Goal: Task Accomplishment & Management: Use online tool/utility

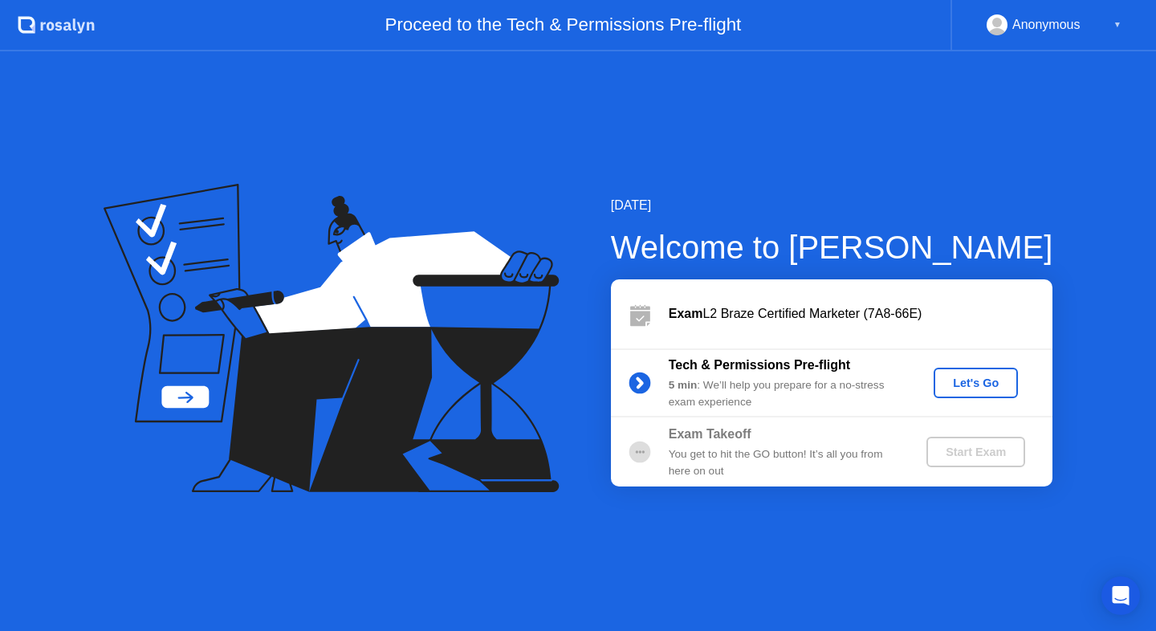
click at [979, 384] on div "Let's Go" at bounding box center [975, 383] width 71 height 13
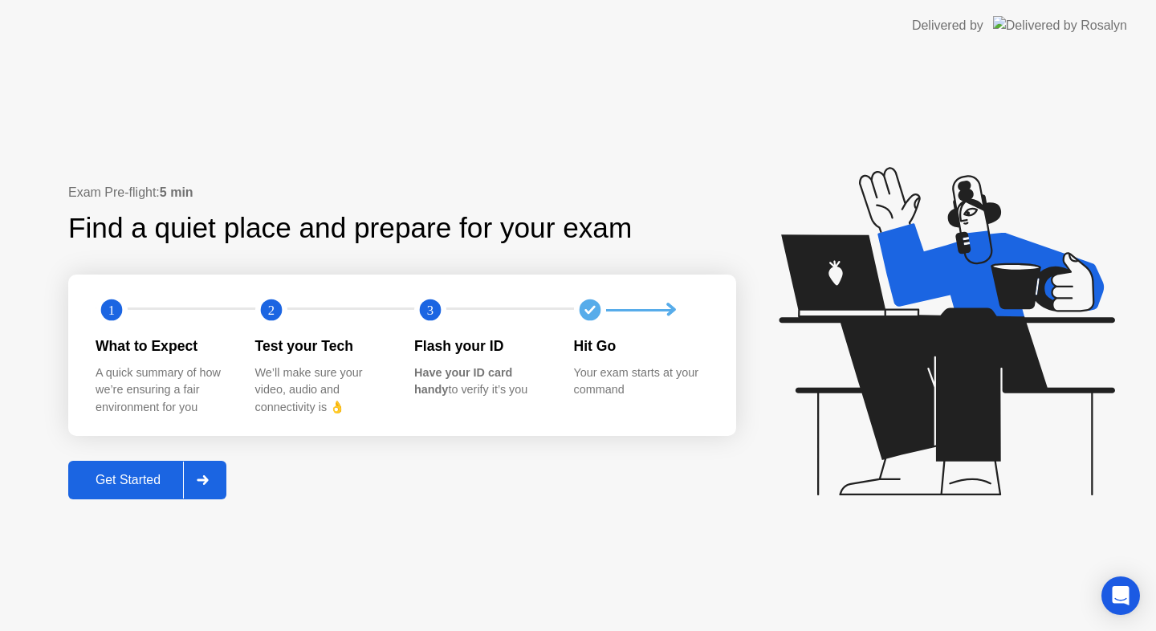
click at [141, 487] on div "Get Started" at bounding box center [128, 480] width 110 height 14
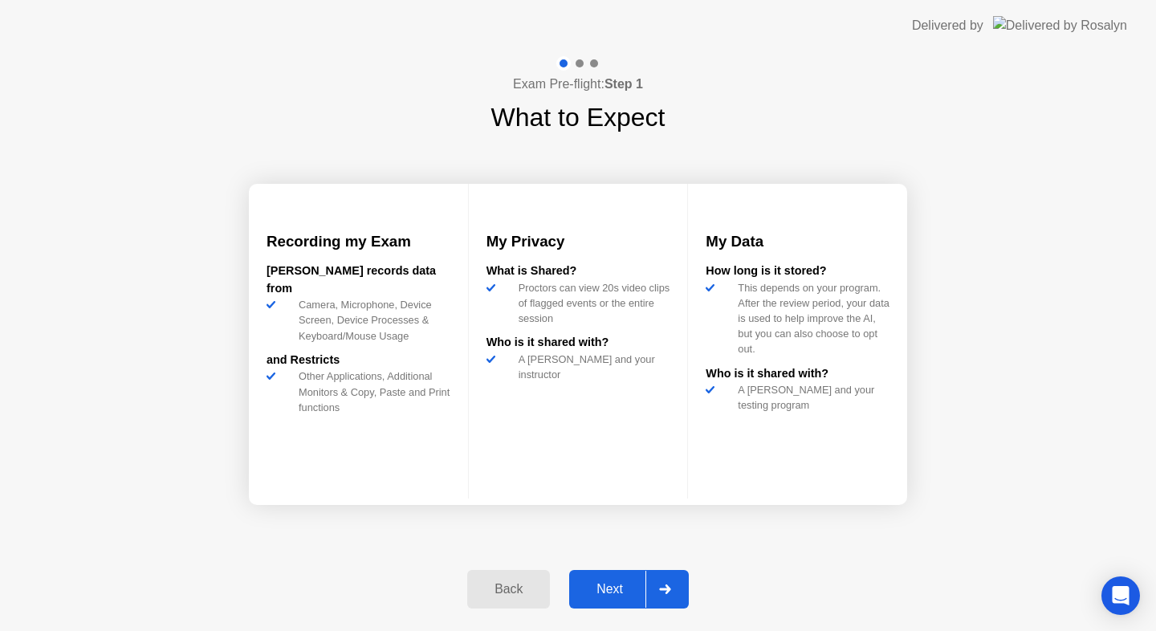
click at [616, 585] on div "Next" at bounding box center [609, 589] width 71 height 14
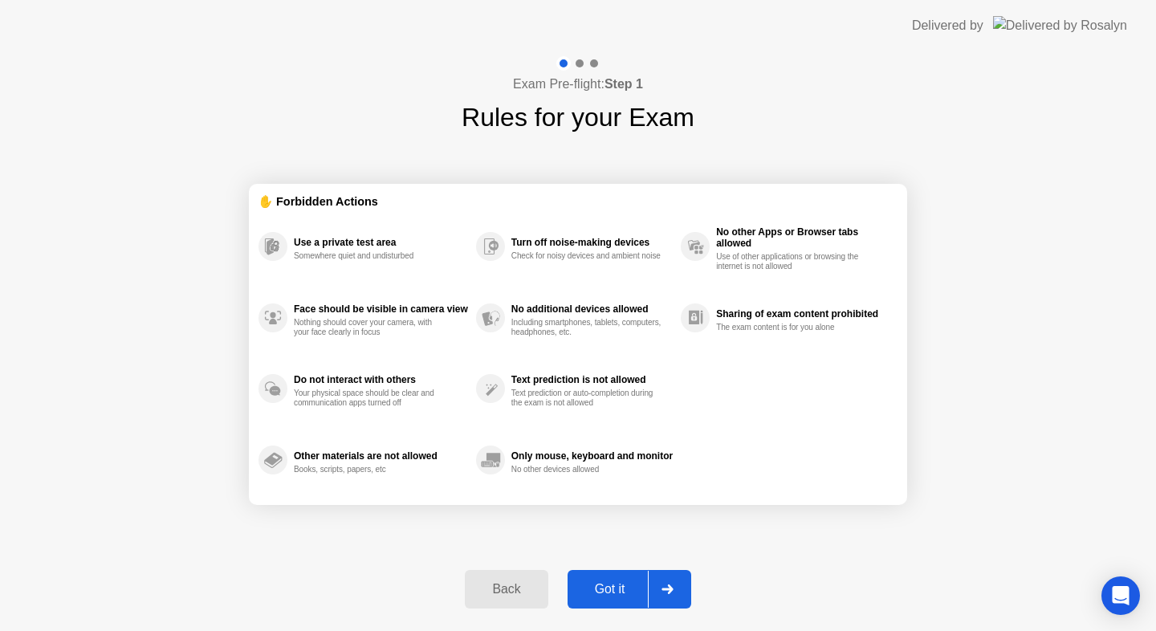
click at [616, 585] on div "Got it" at bounding box center [609, 589] width 75 height 14
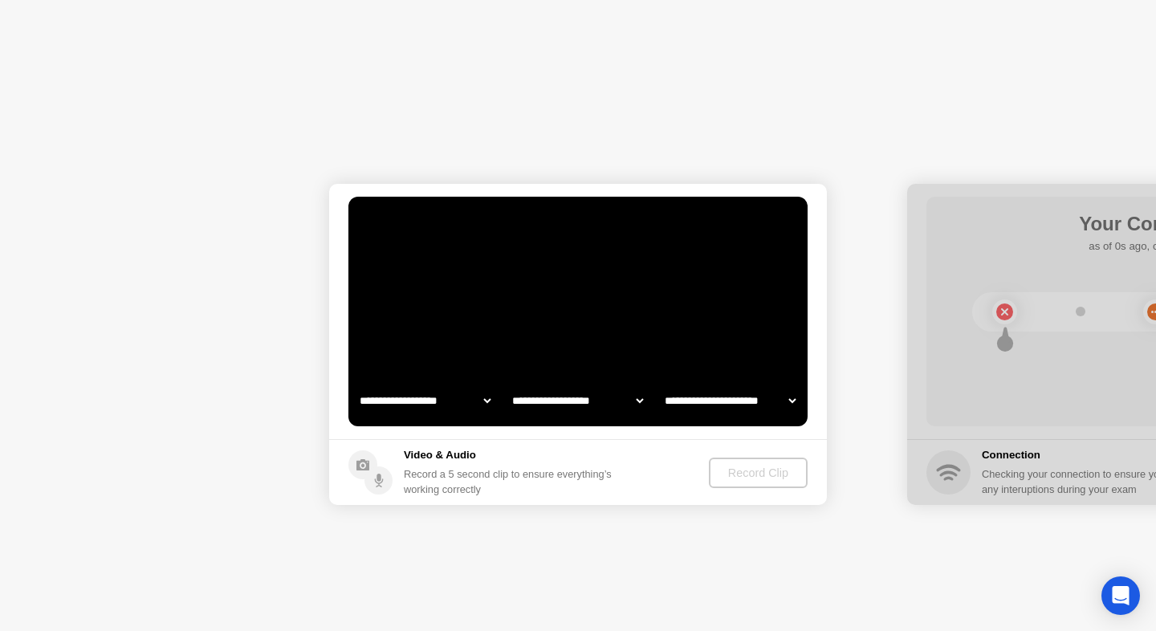
select select "**********"
select select "*******"
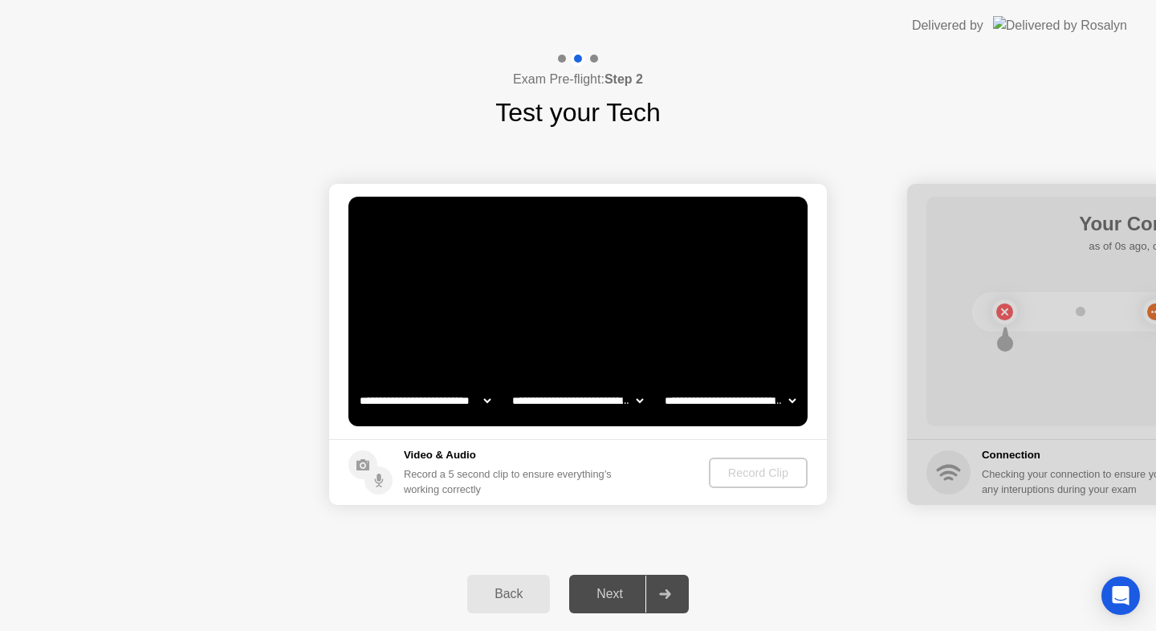
click at [441, 400] on select "**********" at bounding box center [424, 401] width 137 height 32
click at [752, 479] on div "Record Clip" at bounding box center [759, 472] width 86 height 13
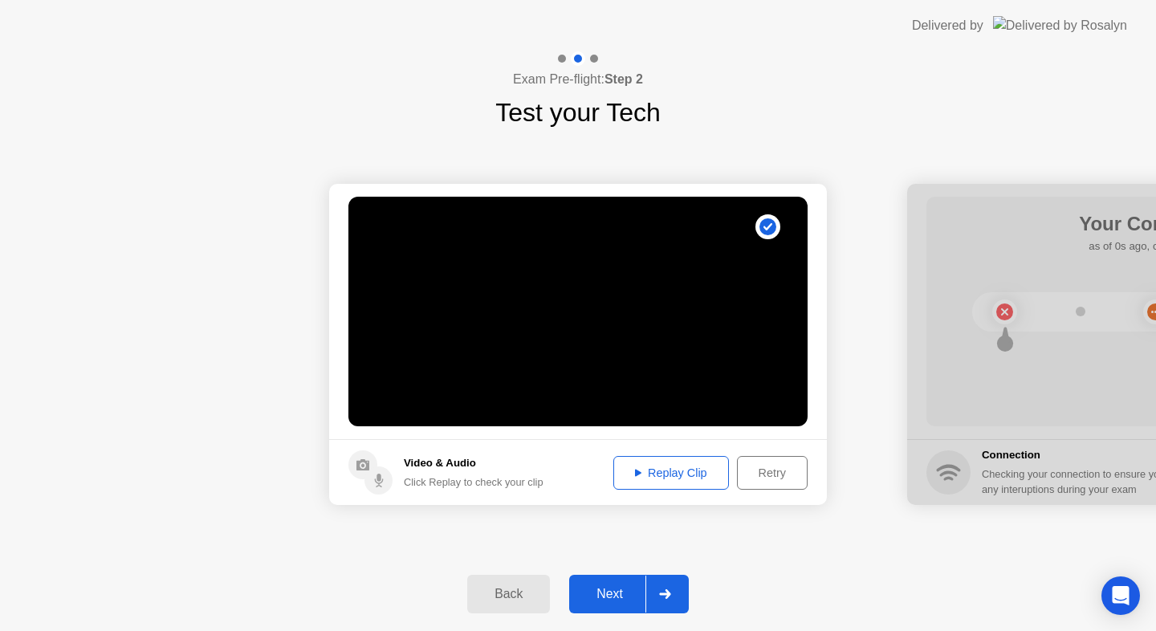
click at [685, 474] on div "Replay Clip" at bounding box center [671, 472] width 104 height 13
click at [666, 592] on icon at bounding box center [665, 594] width 12 height 10
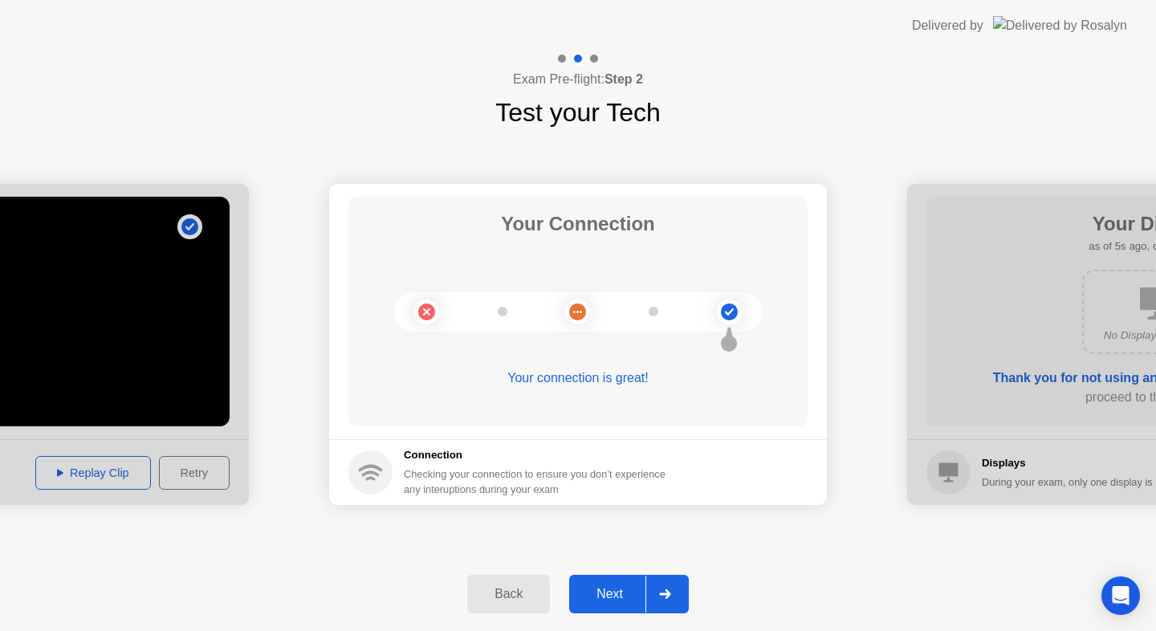
click at [665, 580] on div at bounding box center [664, 594] width 39 height 37
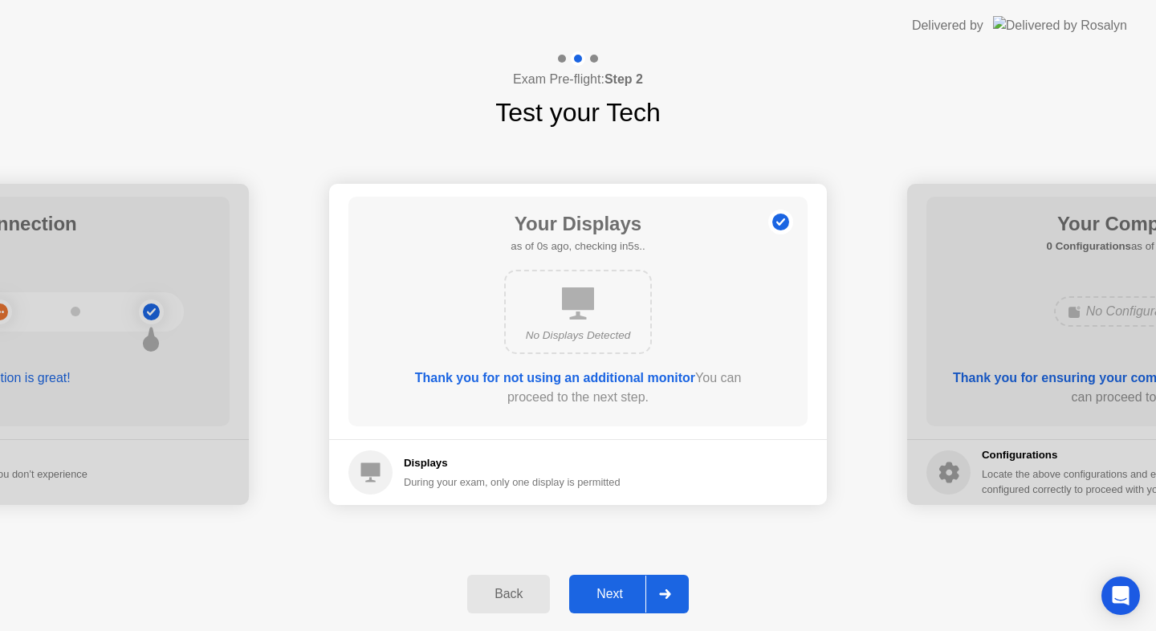
click at [663, 591] on icon at bounding box center [665, 594] width 12 height 10
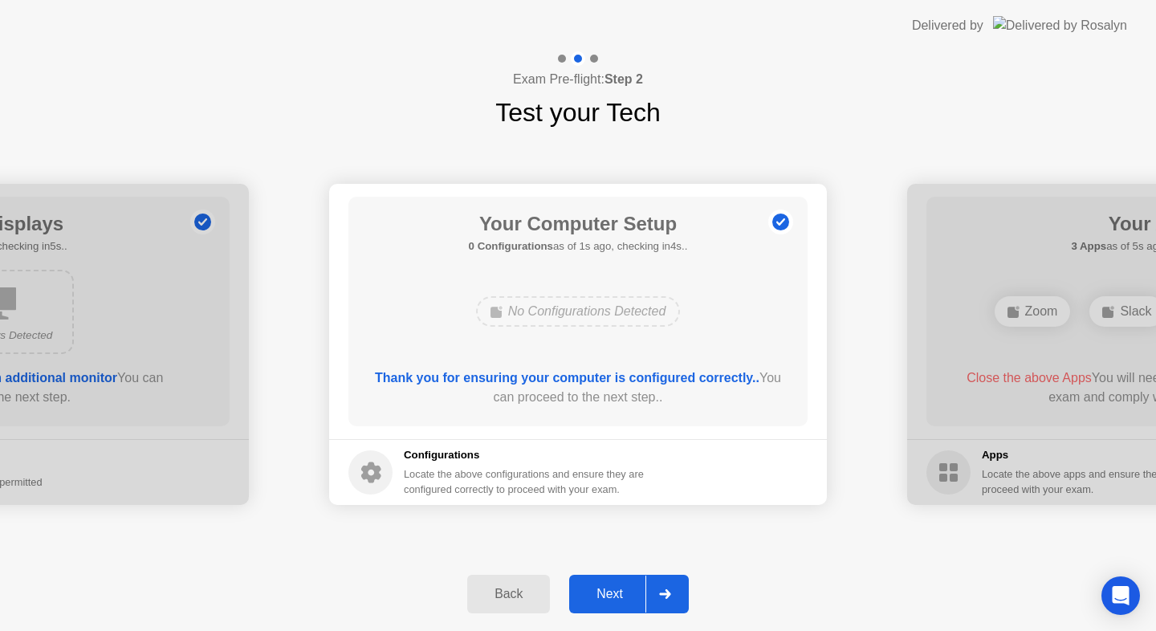
click at [659, 592] on icon at bounding box center [665, 594] width 12 height 10
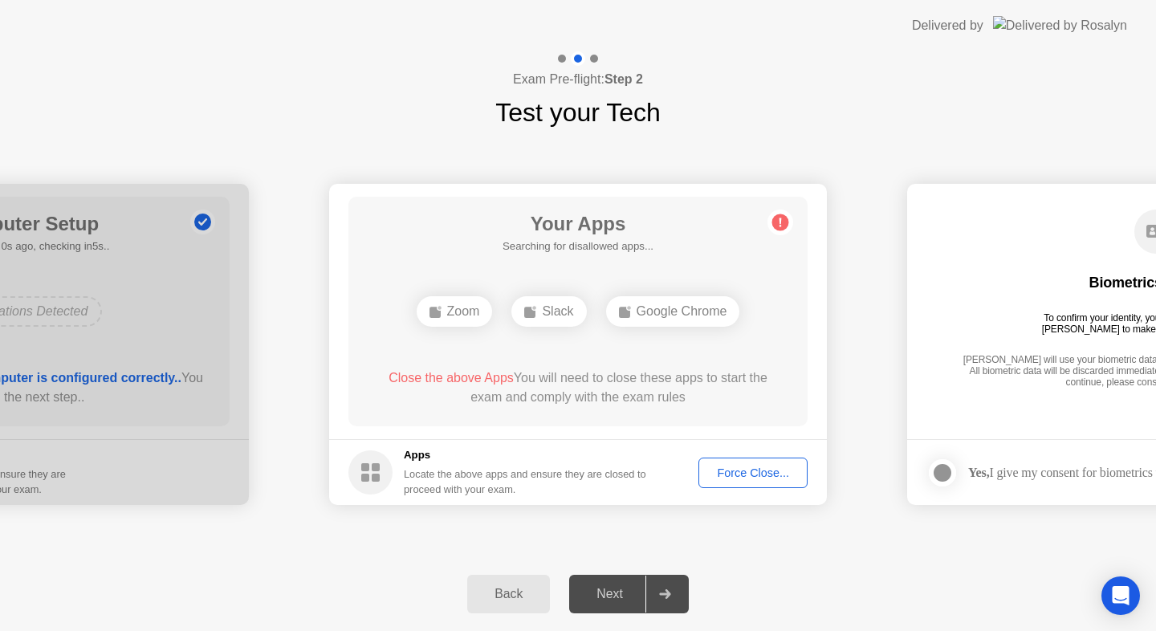
click at [733, 473] on div "Force Close..." at bounding box center [753, 472] width 98 height 13
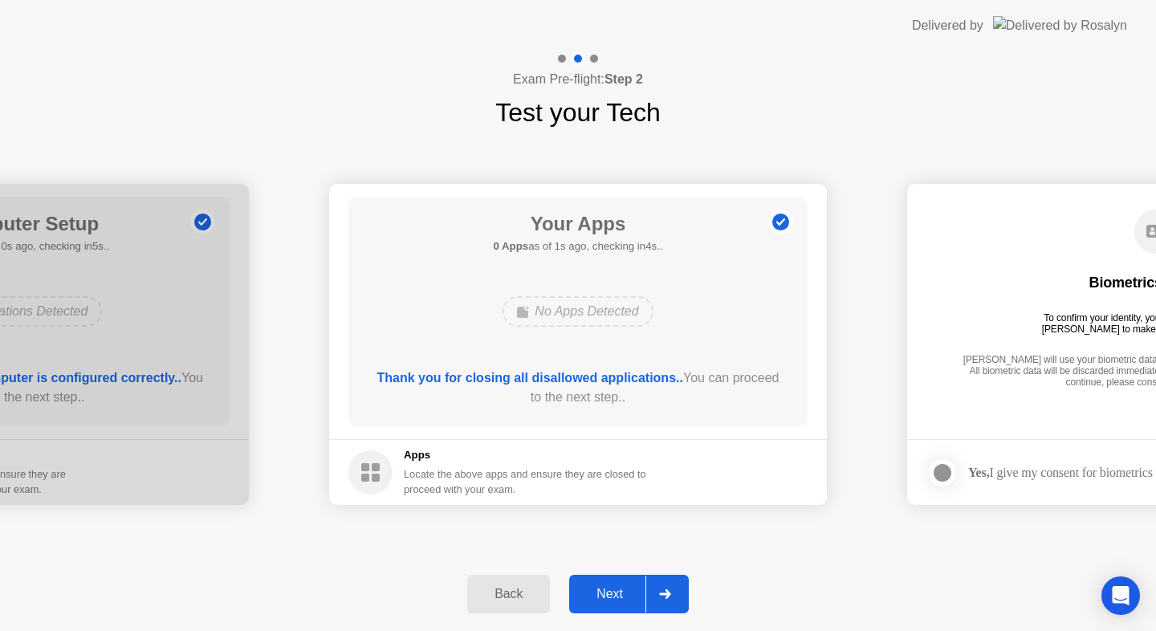
click at [675, 596] on div at bounding box center [664, 594] width 39 height 37
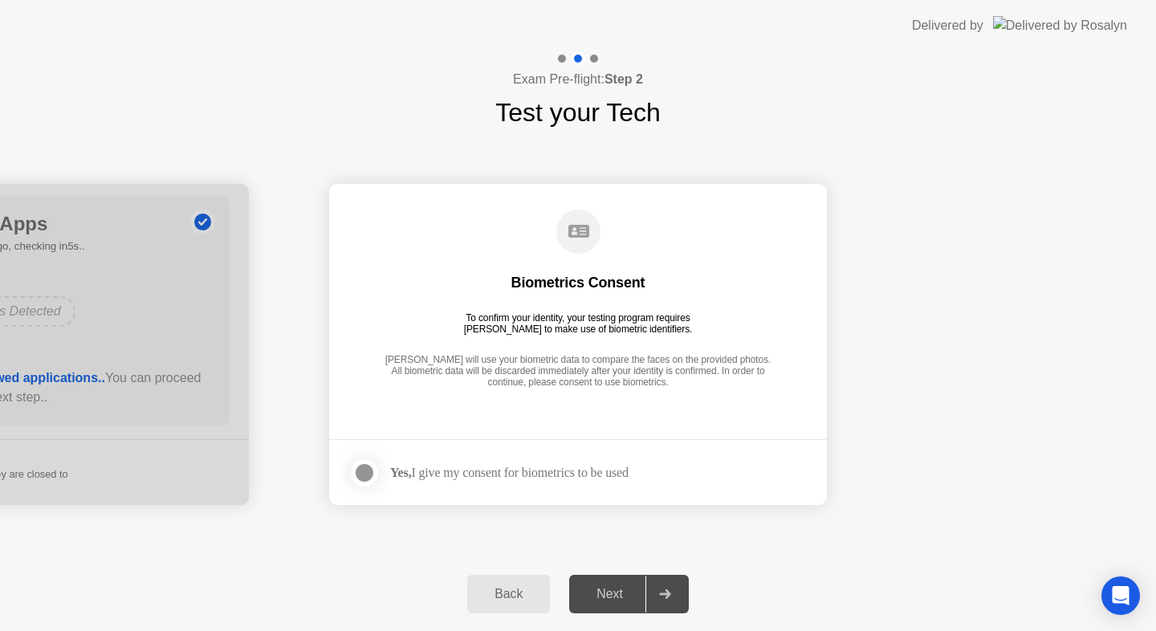
click at [374, 474] on div at bounding box center [364, 472] width 19 height 19
click at [672, 598] on div at bounding box center [664, 594] width 39 height 37
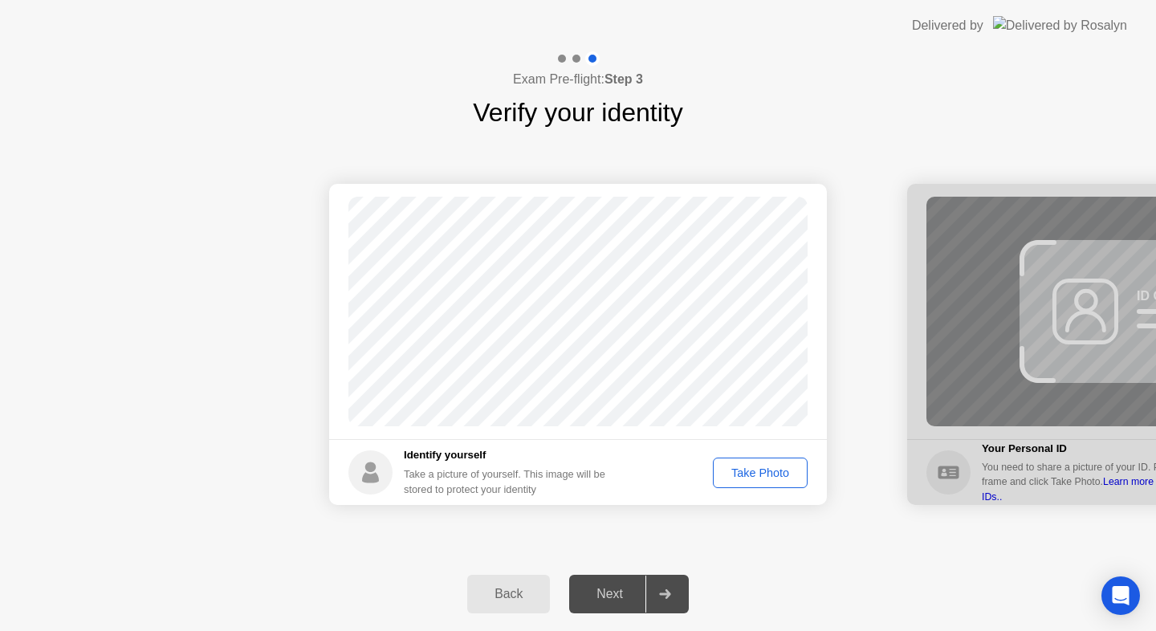
click at [767, 478] on div "Take Photo" at bounding box center [759, 472] width 83 height 13
click at [765, 474] on div "Retake" at bounding box center [770, 472] width 63 height 13
click at [765, 474] on div "Take Photo" at bounding box center [759, 472] width 83 height 13
click at [680, 602] on div at bounding box center [664, 594] width 39 height 37
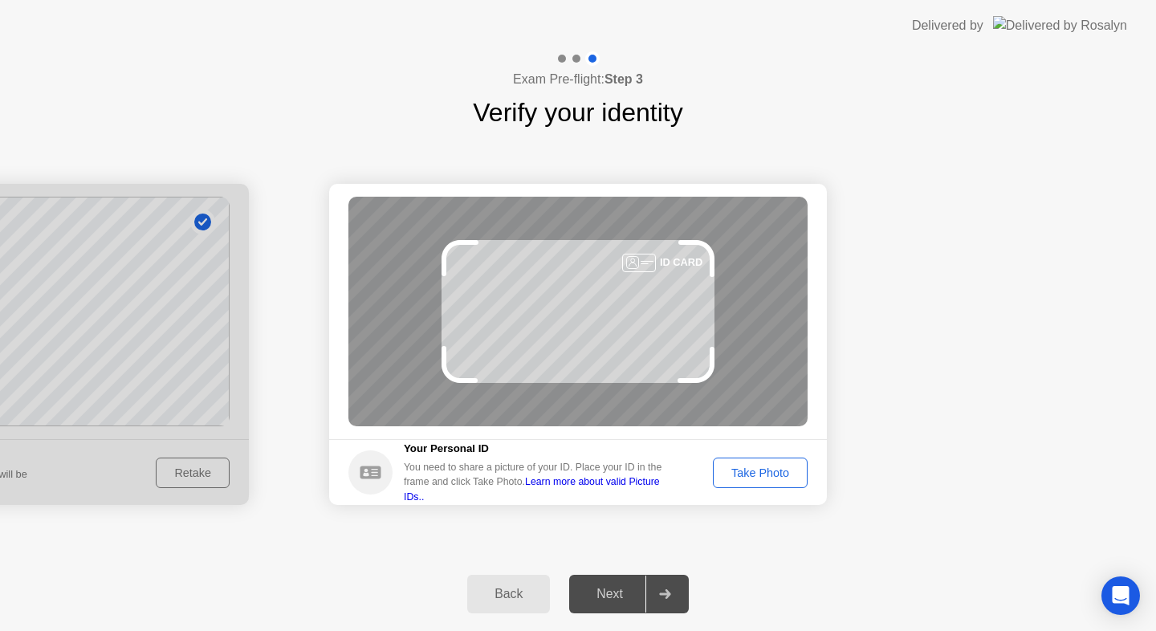
click at [798, 479] on div "Take Photo" at bounding box center [759, 472] width 83 height 13
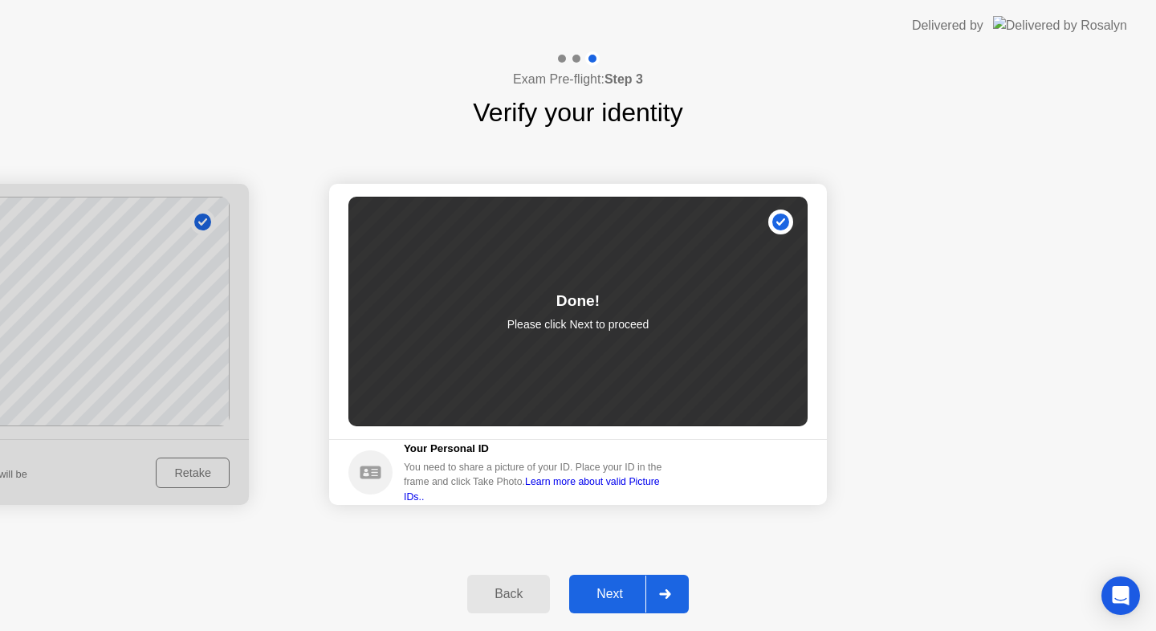
click at [681, 597] on div at bounding box center [664, 594] width 39 height 37
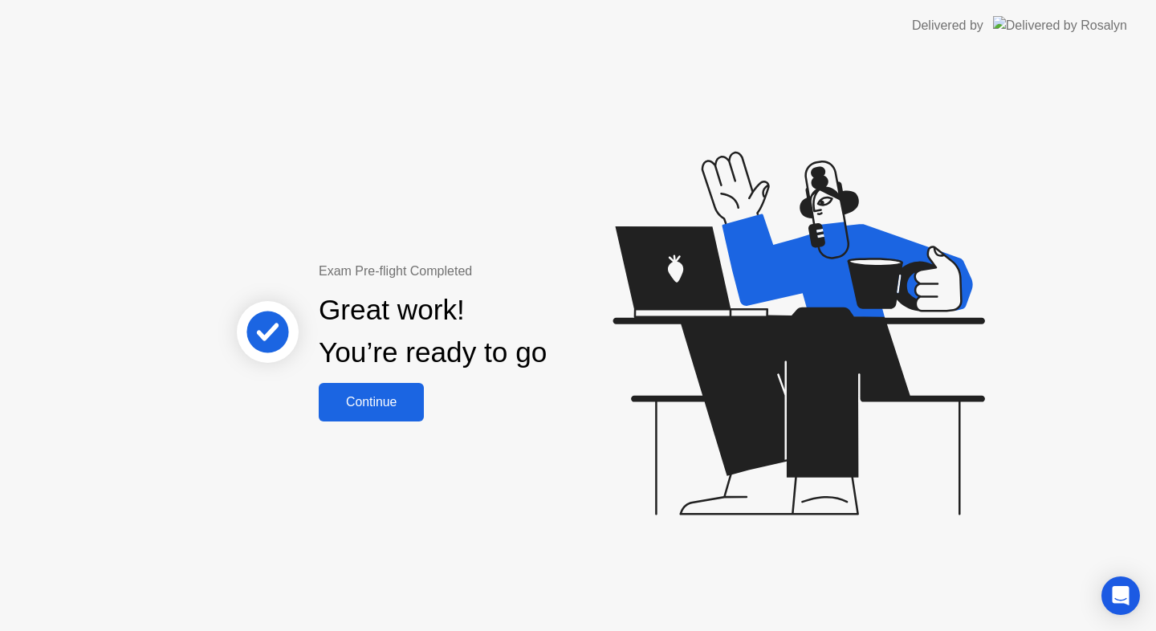
click at [368, 403] on div "Continue" at bounding box center [372, 402] width 96 height 14
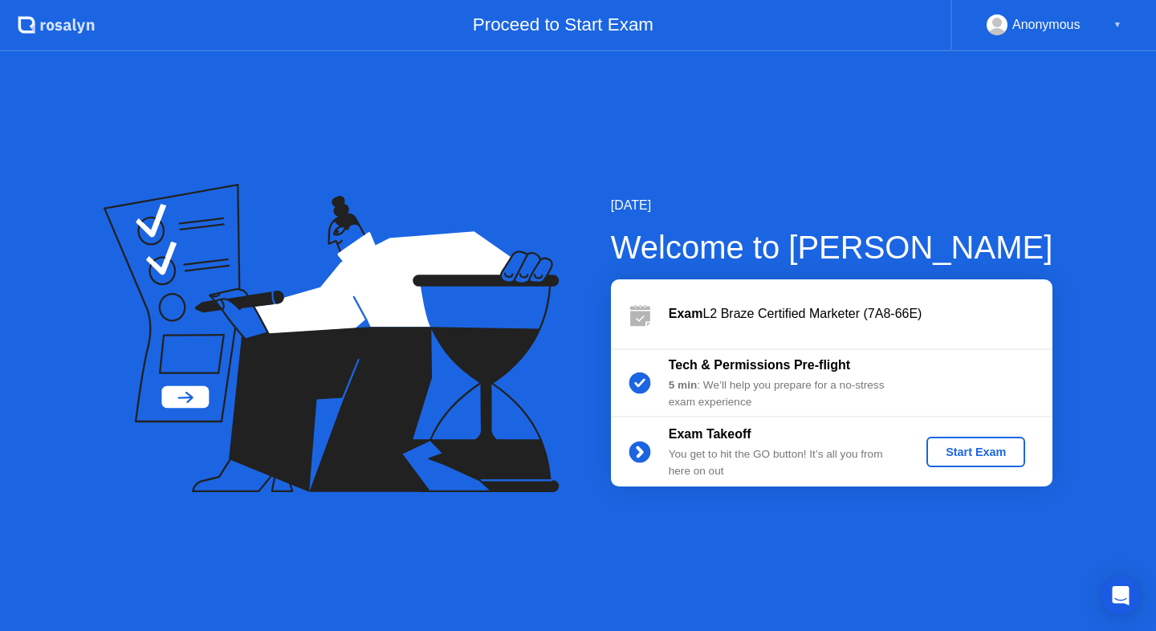
click at [966, 458] on div "Start Exam" at bounding box center [976, 452] width 86 height 13
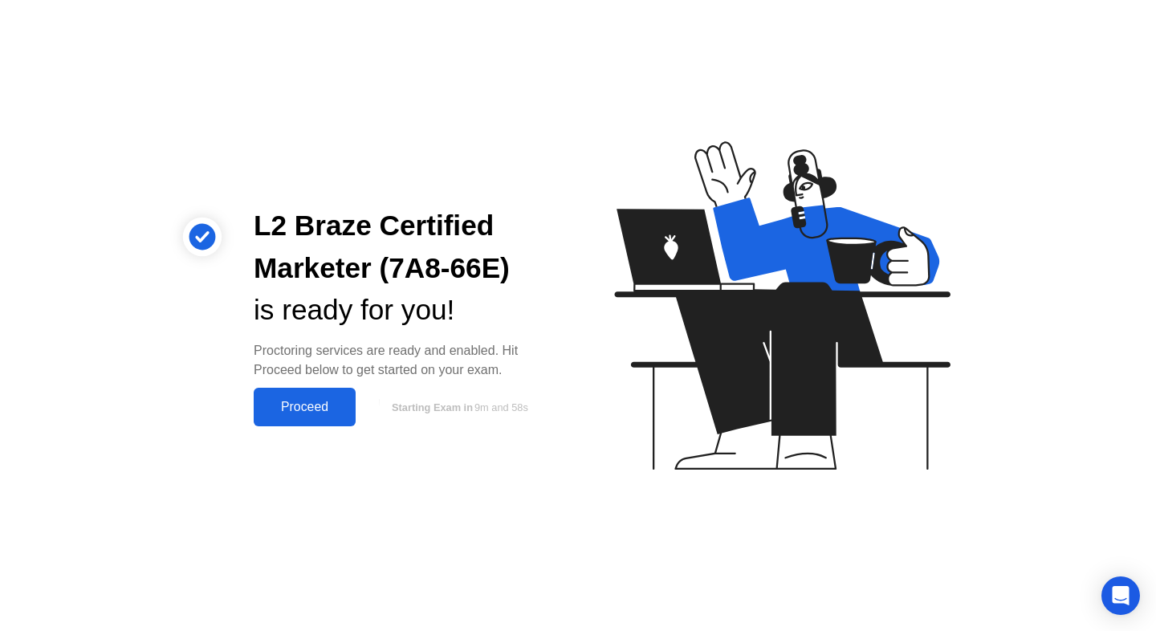
click at [297, 412] on div "Proceed" at bounding box center [304, 407] width 92 height 14
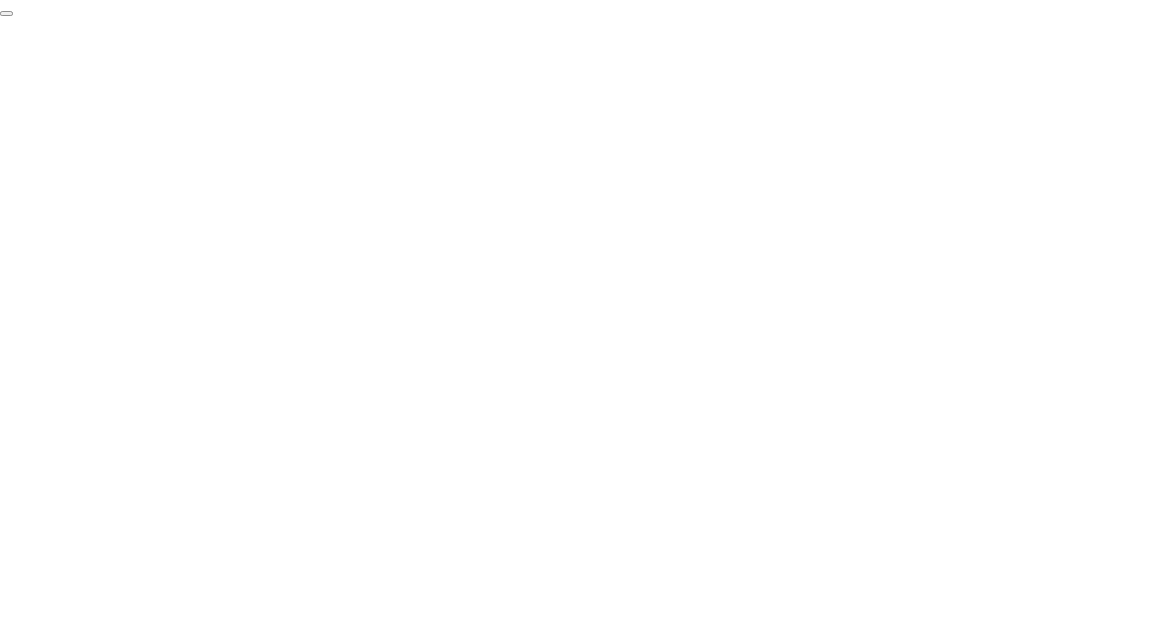
click div "End Proctoring Session"
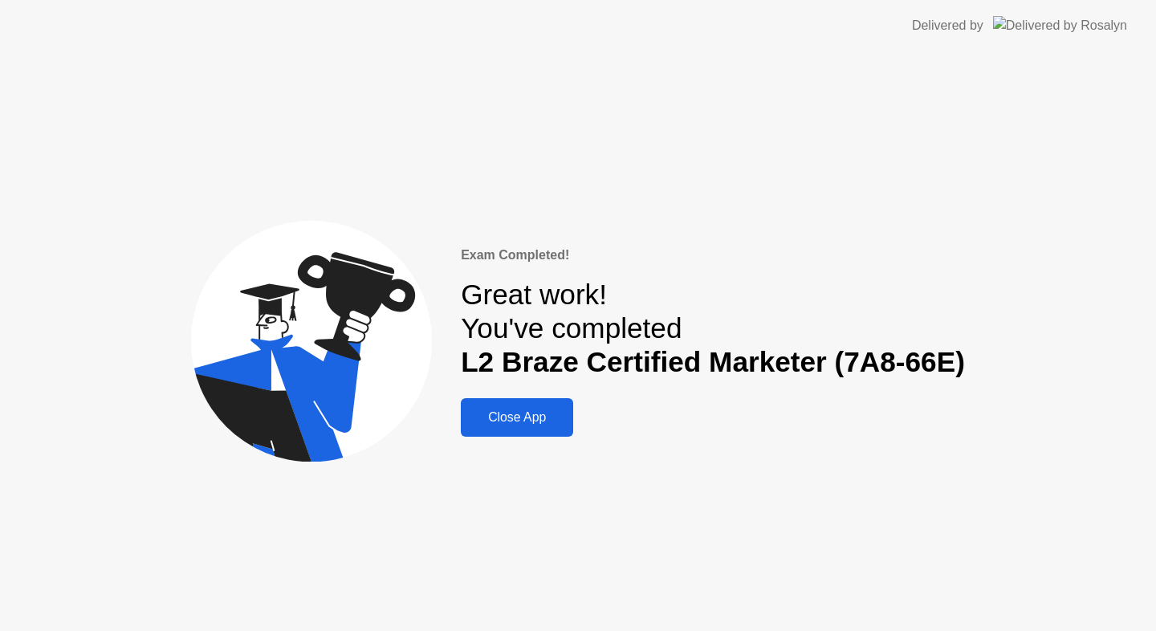
click at [533, 418] on div "Close App" at bounding box center [517, 417] width 103 height 14
click at [513, 418] on div "Close App" at bounding box center [517, 417] width 103 height 14
click at [527, 416] on div "Close App" at bounding box center [517, 417] width 103 height 14
click at [518, 412] on div "Close App" at bounding box center [517, 417] width 103 height 14
click at [519, 412] on div "Close App" at bounding box center [517, 417] width 103 height 14
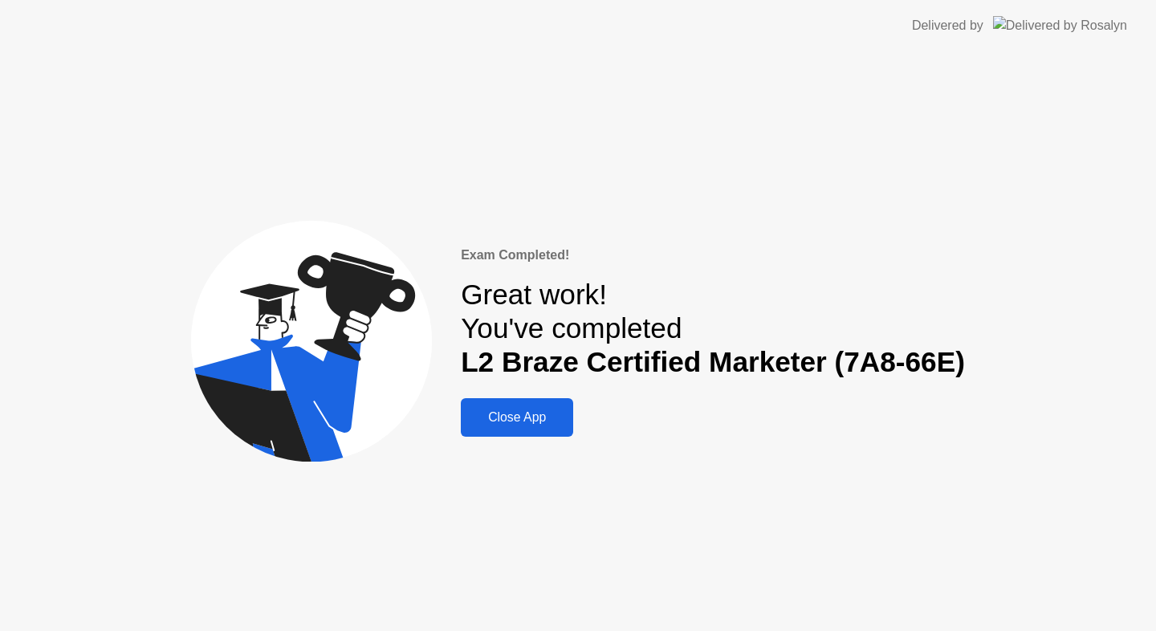
click at [519, 412] on div "Close App" at bounding box center [517, 417] width 103 height 14
click at [500, 417] on div "Close App" at bounding box center [517, 417] width 103 height 14
click at [527, 425] on div "Close App" at bounding box center [517, 417] width 103 height 14
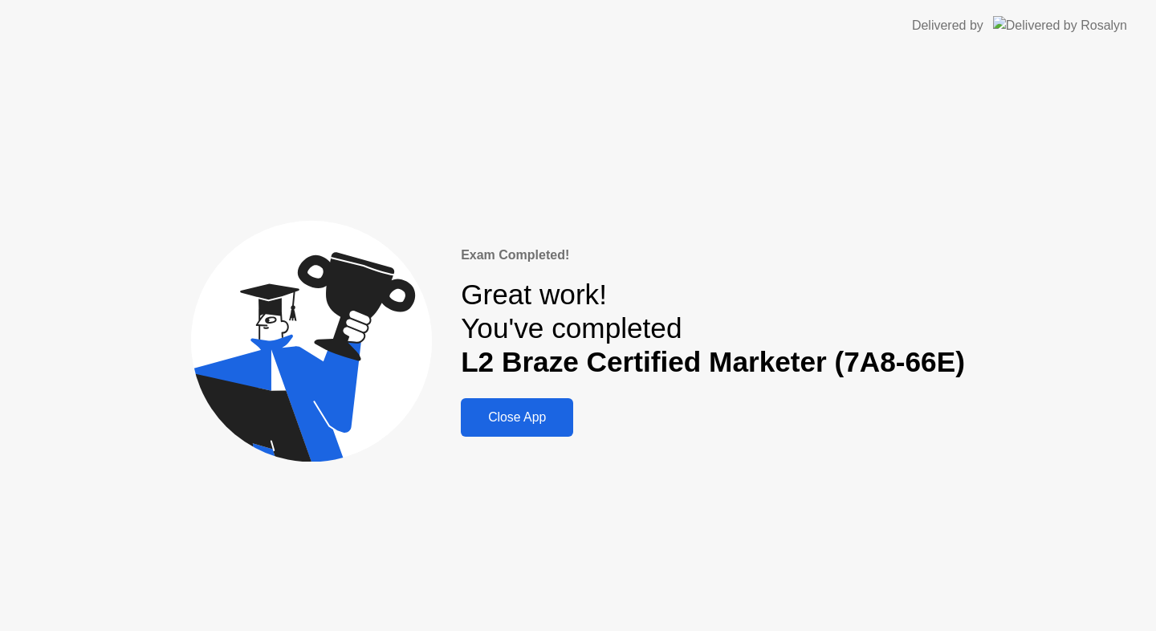
drag, startPoint x: 543, startPoint y: 420, endPoint x: 529, endPoint y: 410, distance: 17.4
click at [529, 411] on div "Close App" at bounding box center [517, 417] width 103 height 14
click at [534, 429] on button "Close App" at bounding box center [517, 417] width 112 height 39
click at [531, 421] on div "Close App" at bounding box center [517, 417] width 103 height 14
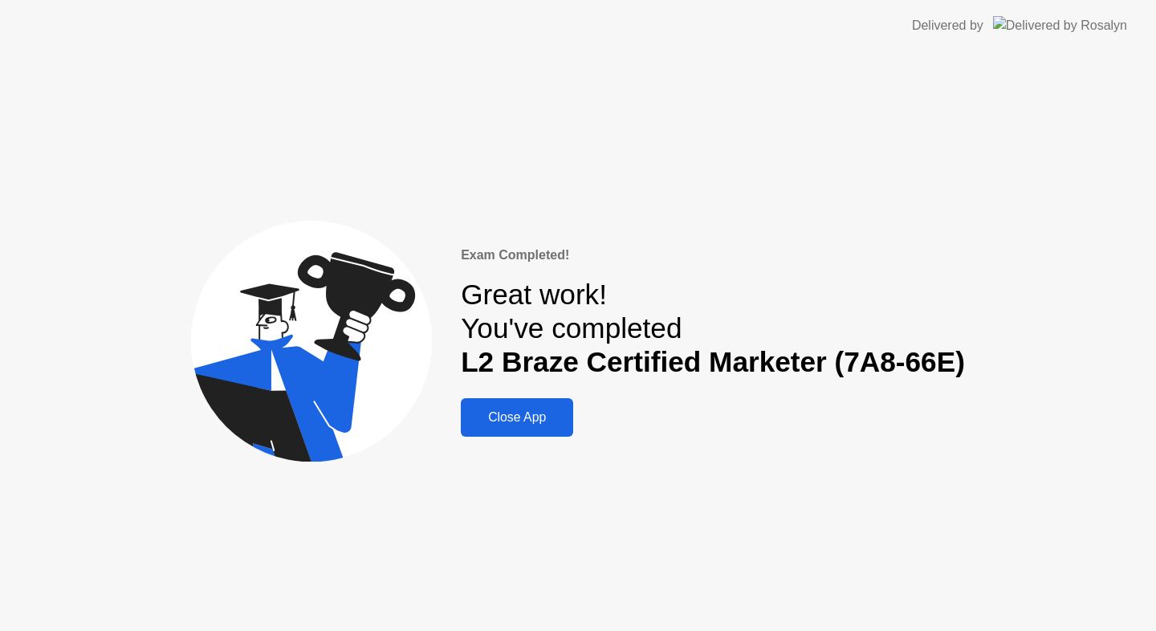
click at [531, 421] on div "Close App" at bounding box center [517, 417] width 103 height 14
